Goal: Task Accomplishment & Management: Manage account settings

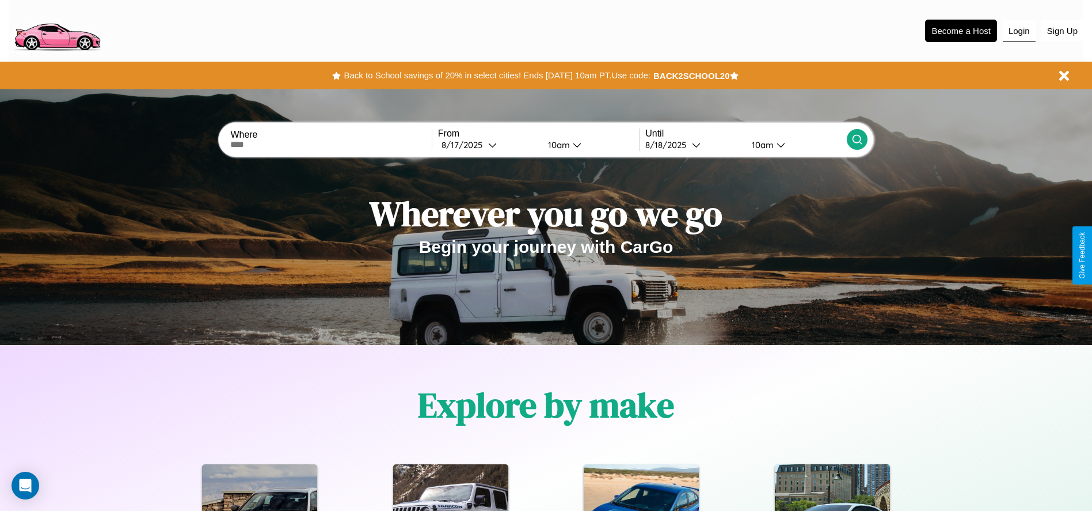
click at [1019, 31] on button "Login" at bounding box center [1019, 31] width 33 height 22
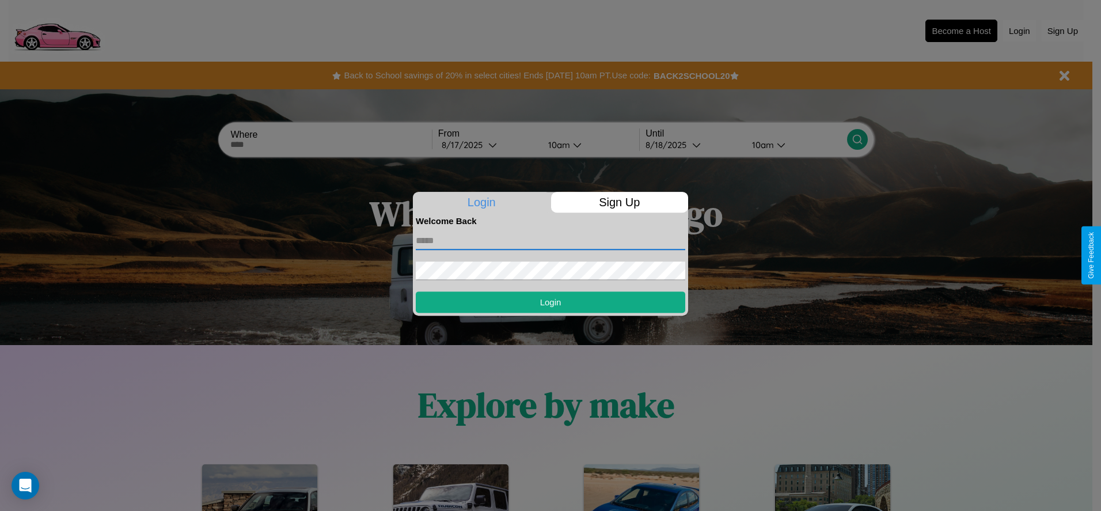
click at [550, 240] on input "text" at bounding box center [550, 240] width 269 height 18
type input "**********"
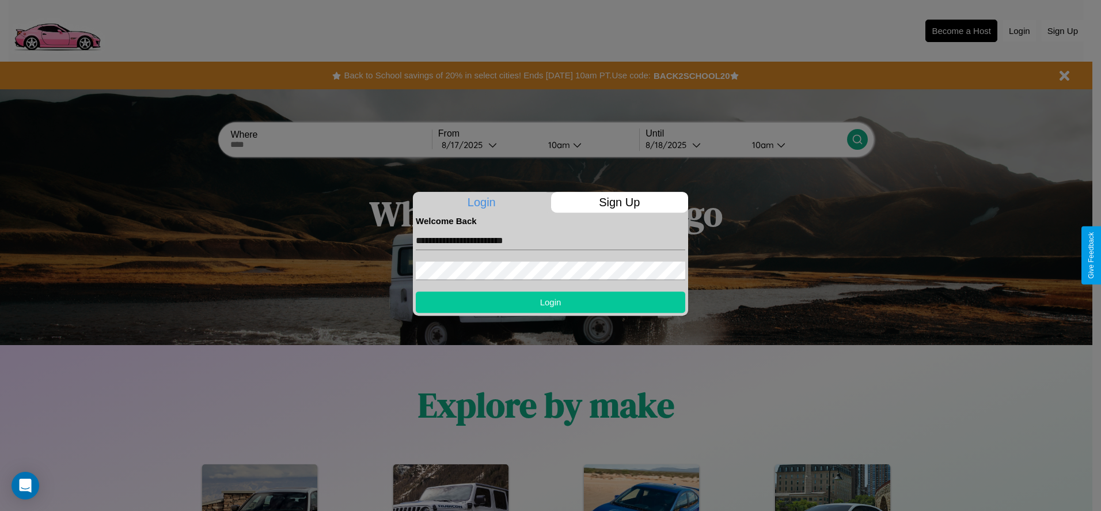
click at [550, 302] on button "Login" at bounding box center [550, 301] width 269 height 21
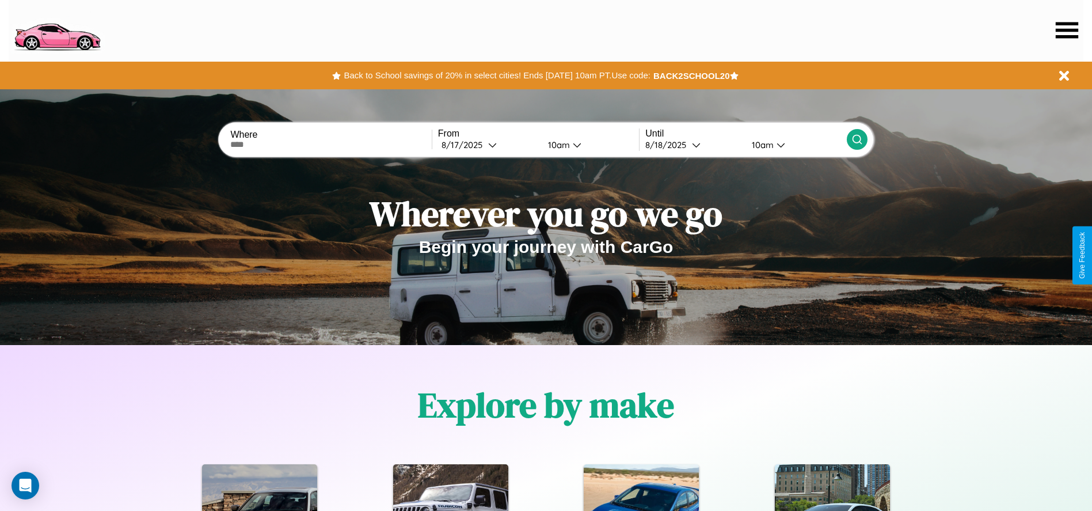
click at [1067, 30] on icon at bounding box center [1067, 30] width 22 height 16
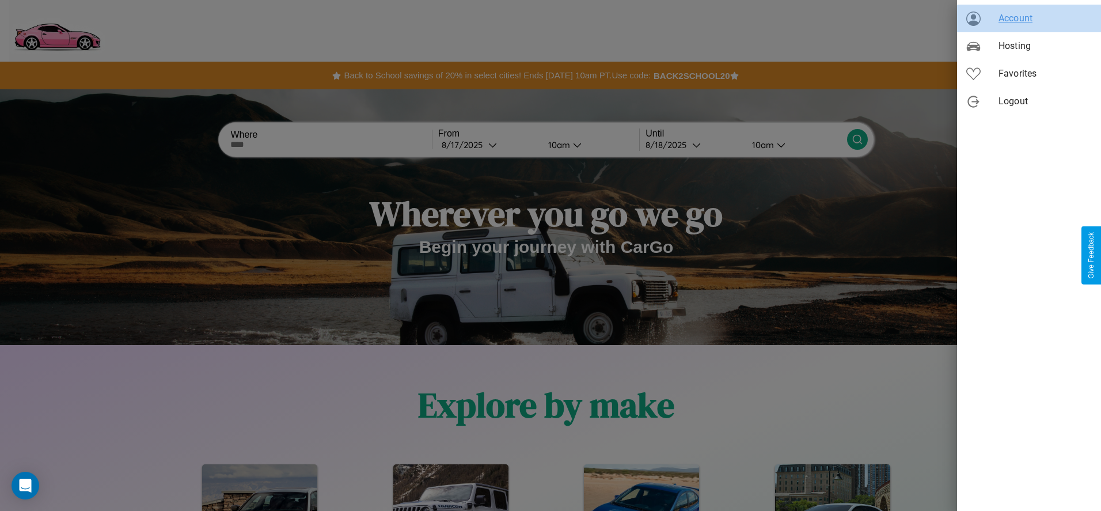
click at [1029, 18] on span "Account" at bounding box center [1044, 19] width 93 height 14
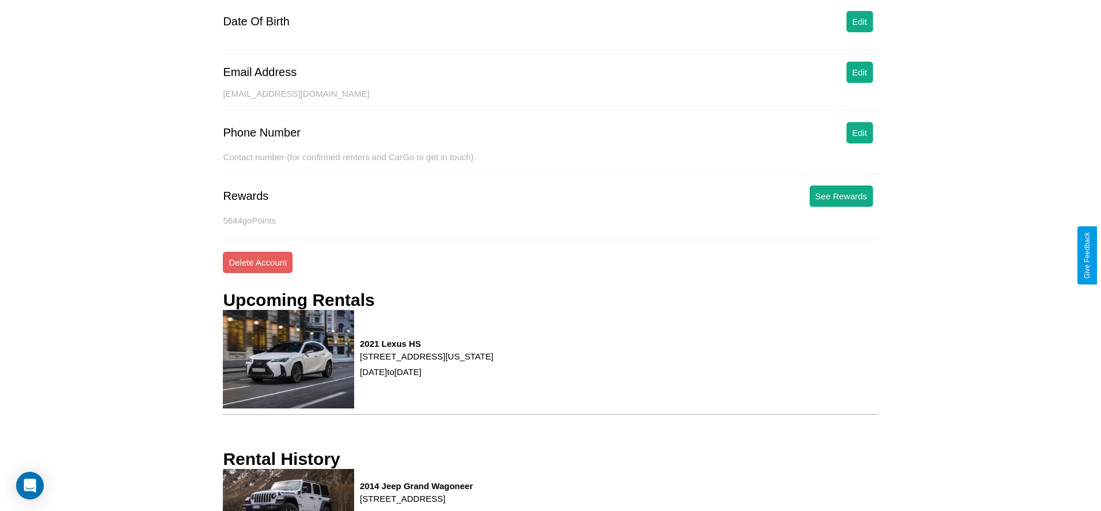
scroll to position [155, 0]
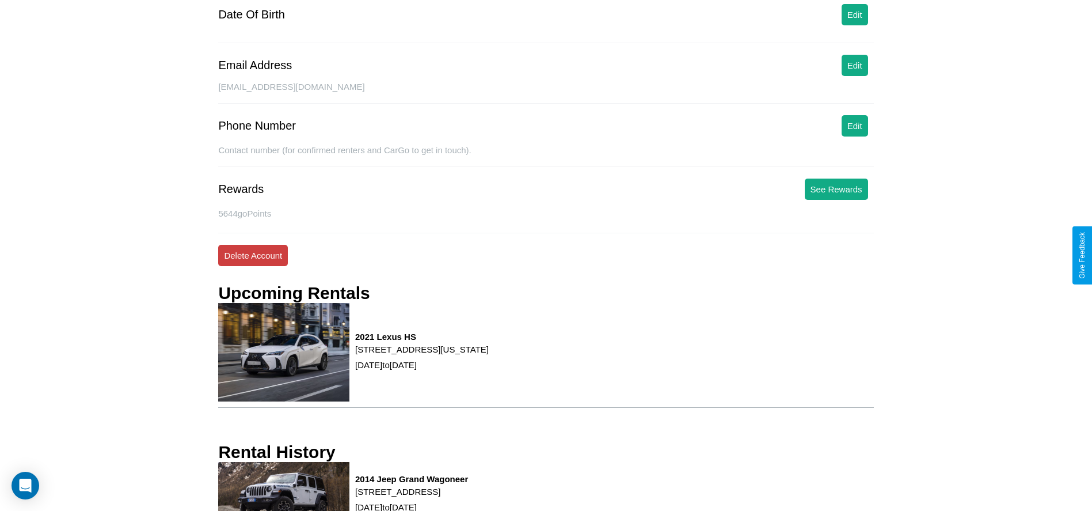
click at [253, 255] on button "Delete Account" at bounding box center [253, 255] width 70 height 21
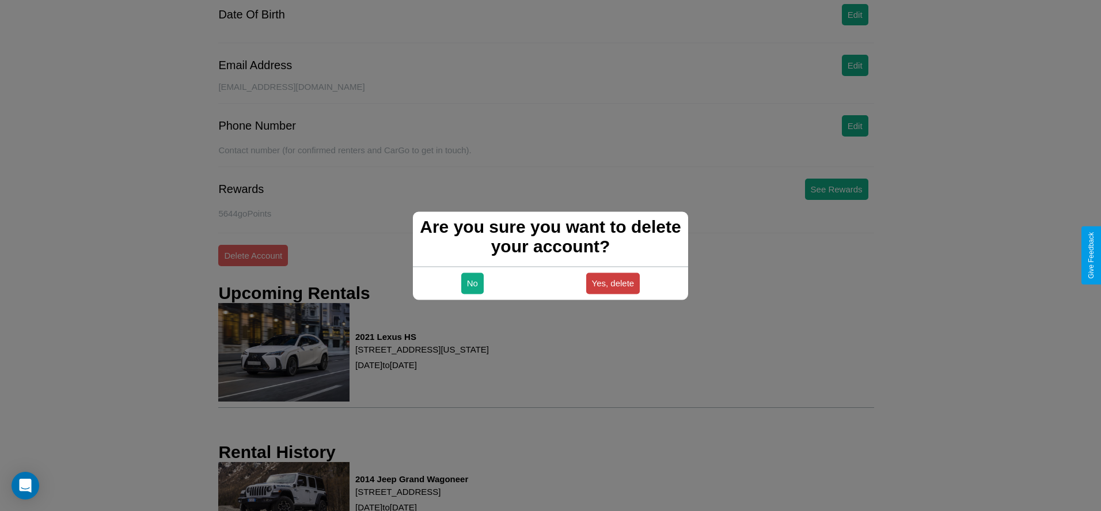
click at [612, 283] on button "Yes, delete" at bounding box center [613, 282] width 54 height 21
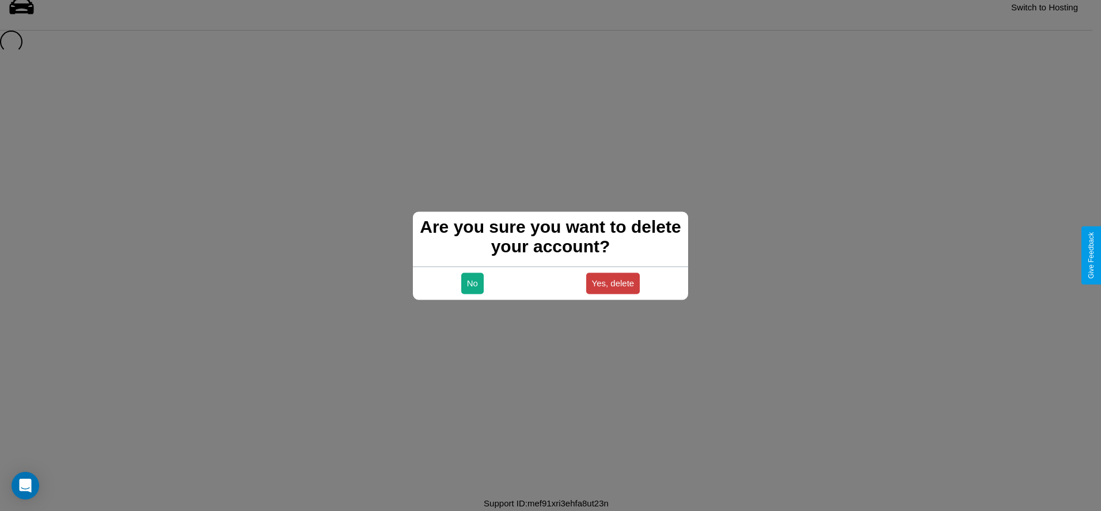
scroll to position [16, 0]
